Goal: Task Accomplishment & Management: Use online tool/utility

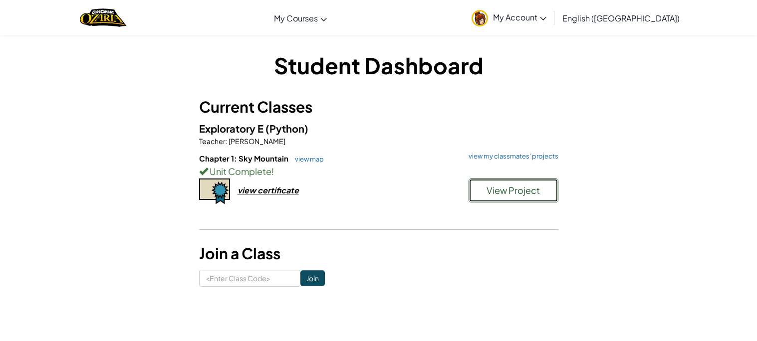
click at [516, 193] on span "View Project" at bounding box center [513, 190] width 53 height 11
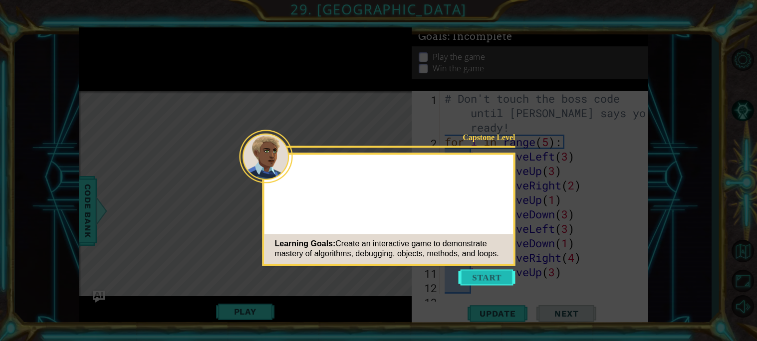
click at [482, 280] on button "Start" at bounding box center [487, 277] width 57 height 16
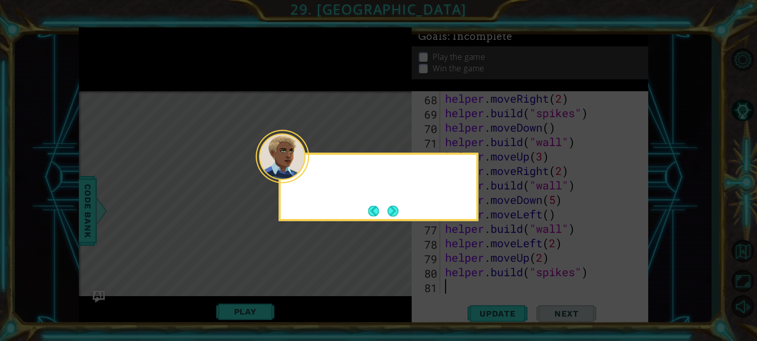
scroll to position [1027, 0]
click at [394, 211] on button "Next" at bounding box center [393, 211] width 11 height 11
click at [394, 211] on icon at bounding box center [378, 170] width 757 height 341
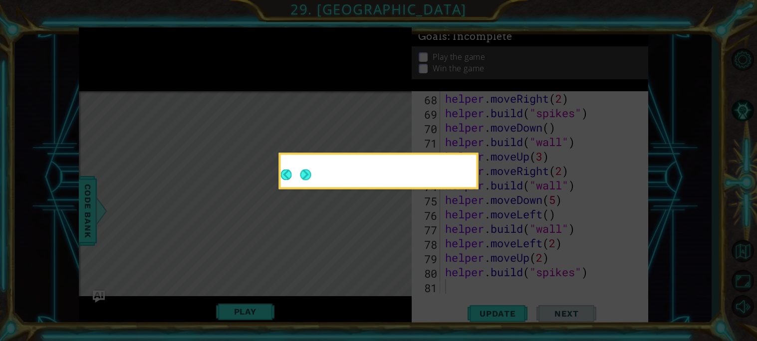
click at [394, 211] on icon at bounding box center [378, 170] width 757 height 341
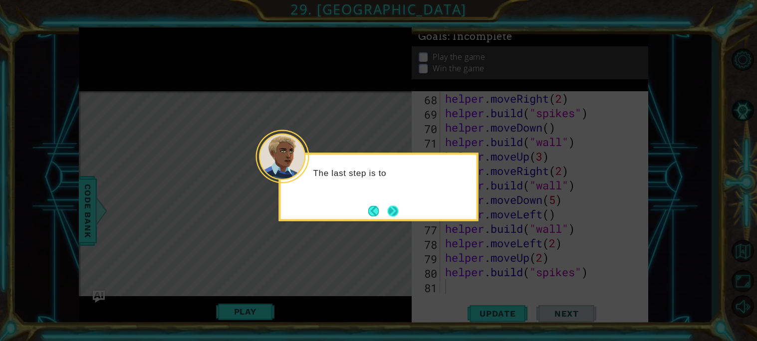
click at [391, 213] on button "Next" at bounding box center [393, 211] width 11 height 11
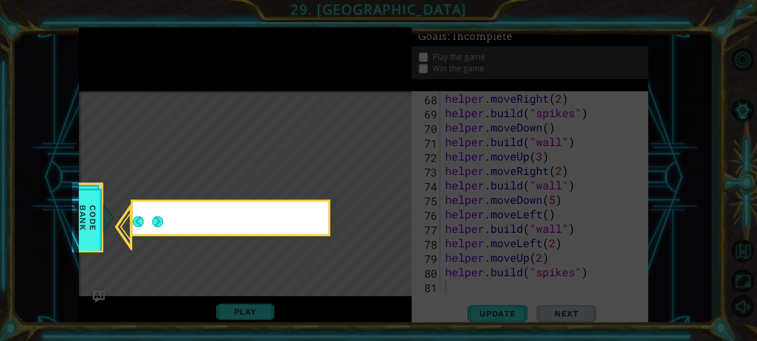
click at [391, 213] on icon at bounding box center [378, 170] width 757 height 341
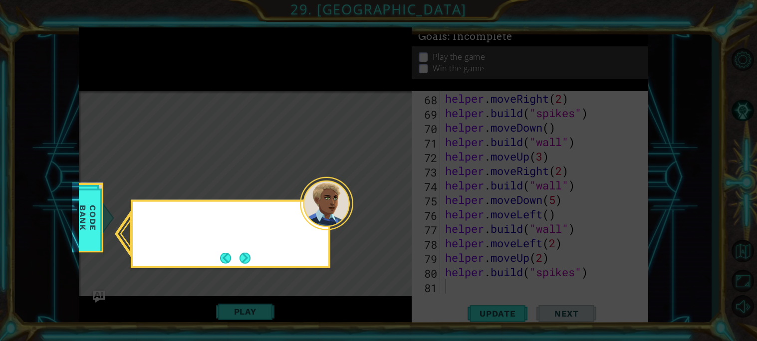
click at [391, 213] on icon at bounding box center [378, 170] width 757 height 341
click at [242, 255] on button "Next" at bounding box center [245, 257] width 11 height 11
click at [242, 255] on icon at bounding box center [378, 170] width 757 height 341
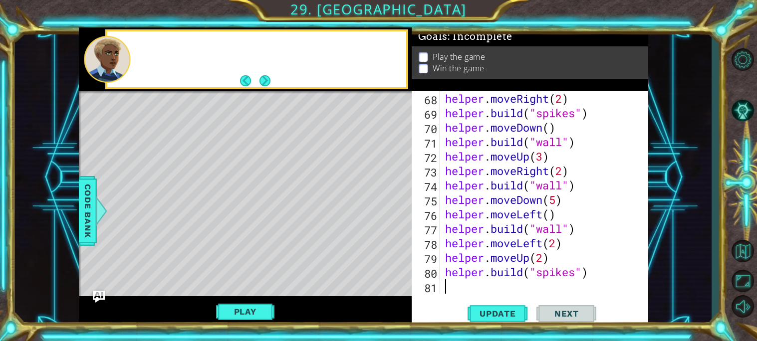
click at [242, 255] on div "Level Map" at bounding box center [309, 238] width 461 height 294
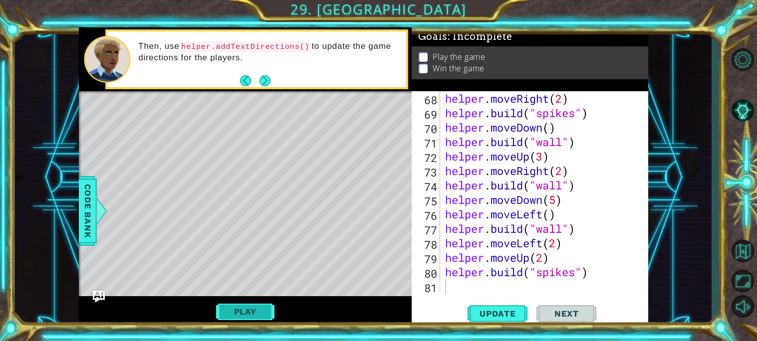
click at [256, 314] on button "Play" at bounding box center [245, 311] width 58 height 19
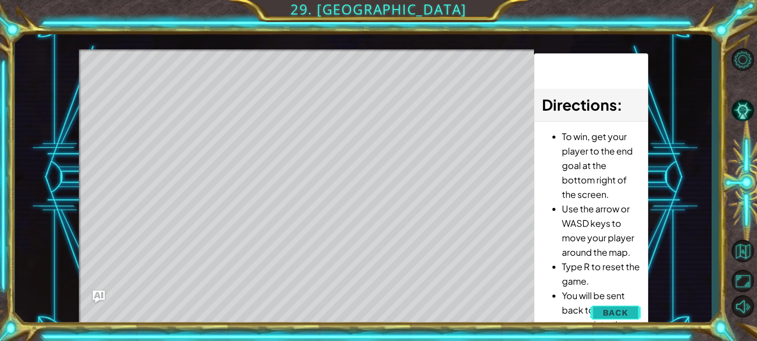
click at [632, 317] on button "Back" at bounding box center [615, 313] width 50 height 20
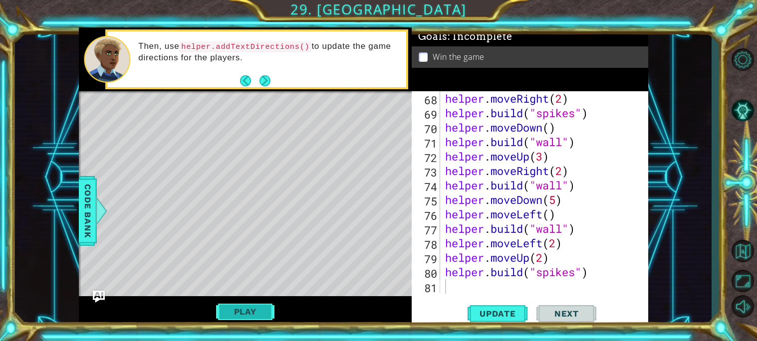
click at [233, 313] on button "Play" at bounding box center [245, 311] width 58 height 19
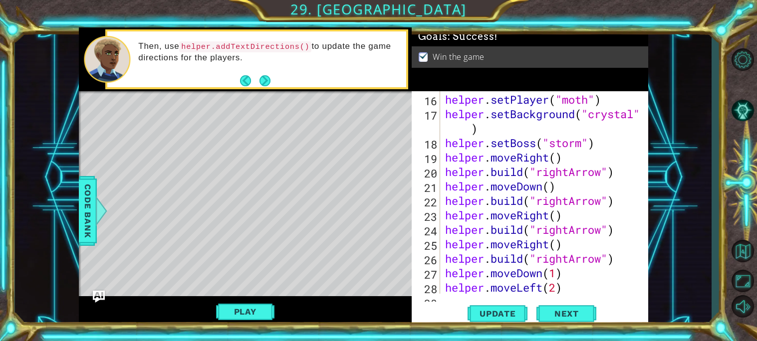
scroll to position [259, 0]
click at [219, 318] on button "Play" at bounding box center [245, 311] width 58 height 19
click at [241, 309] on button "Play" at bounding box center [245, 311] width 58 height 19
